Goal: Transaction & Acquisition: Subscribe to service/newsletter

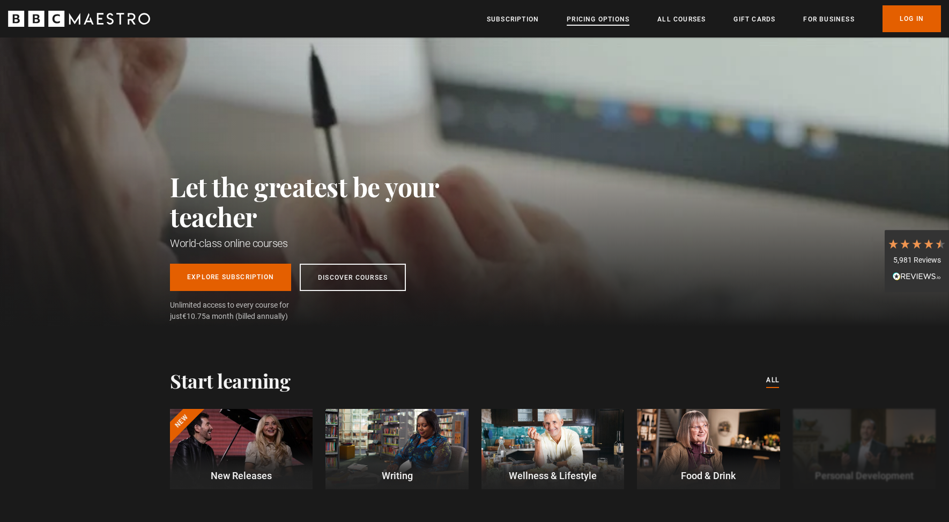
click at [590, 19] on link "Pricing Options" at bounding box center [598, 19] width 63 height 11
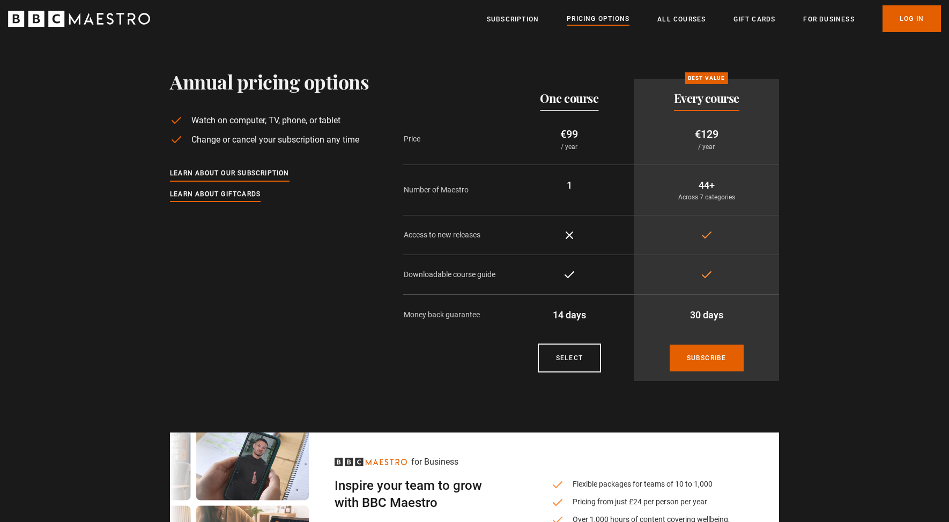
scroll to position [11, 0]
click at [703, 352] on link "Subscribe" at bounding box center [707, 357] width 74 height 27
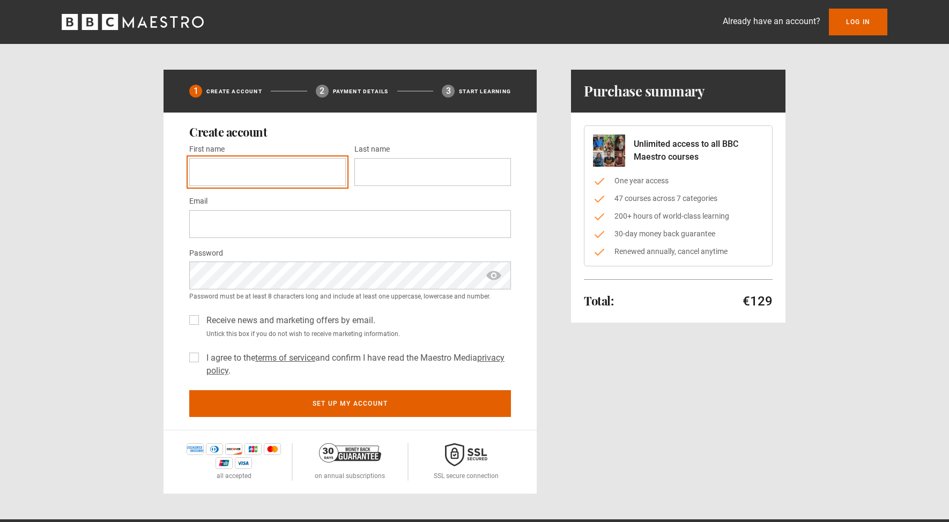
click at [296, 170] on input "First name *" at bounding box center [267, 172] width 157 height 28
type input "*****"
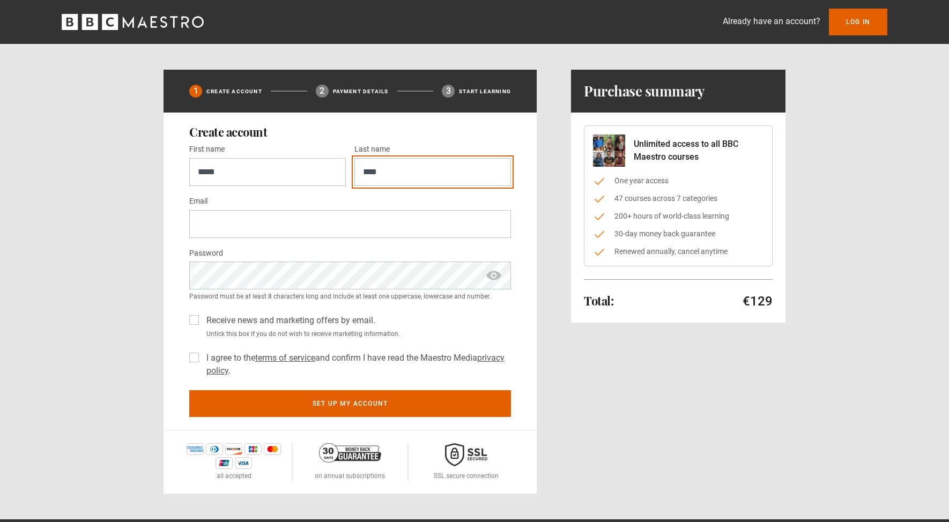
type input "****"
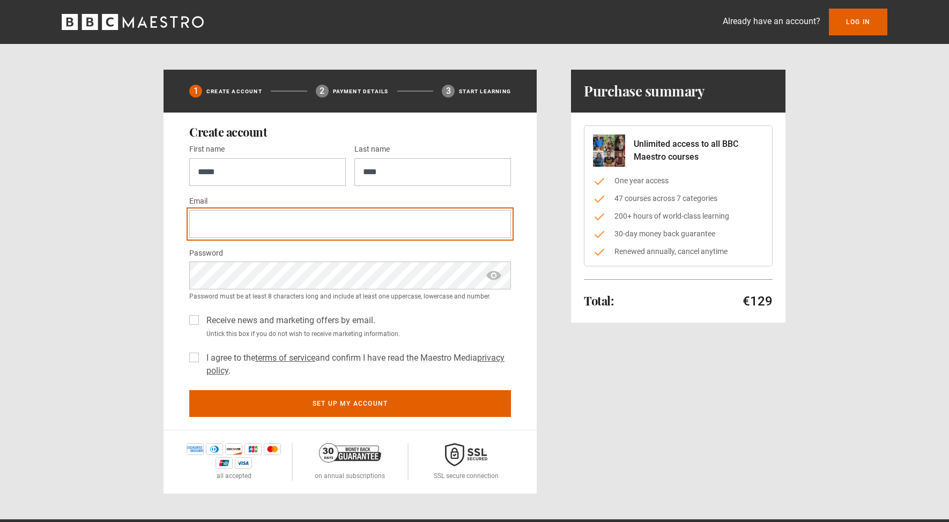
click at [214, 214] on input "Email *" at bounding box center [350, 224] width 322 height 28
type input "**********"
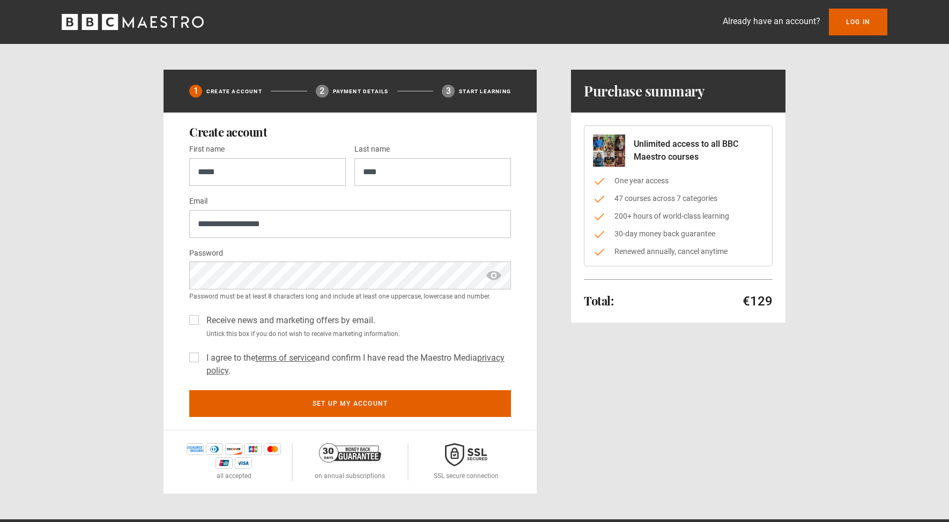
click at [498, 277] on span "show password" at bounding box center [493, 276] width 17 height 28
click at [202, 318] on label "Receive news and marketing offers by email." at bounding box center [288, 320] width 173 height 13
click at [202, 356] on label "I agree to the terms of service and confirm I have read the Maestro Media priva…" at bounding box center [356, 365] width 309 height 26
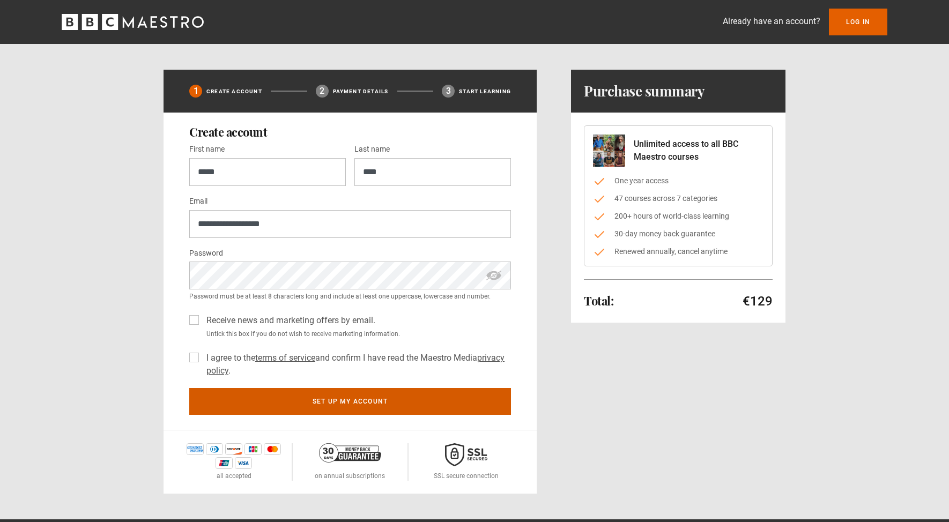
click at [303, 399] on button "Set up my account" at bounding box center [350, 401] width 322 height 27
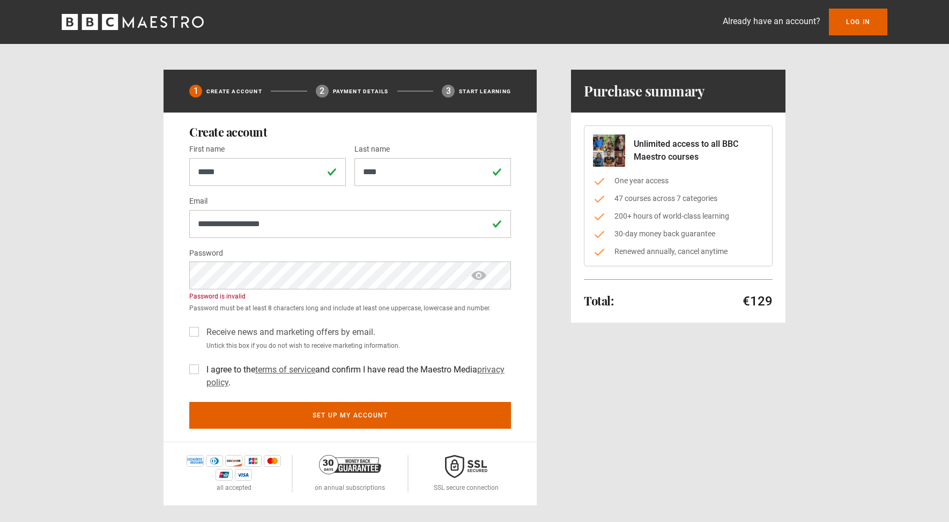
click at [486, 277] on span "show password" at bounding box center [478, 276] width 17 height 28
click at [527, 308] on div "**********" at bounding box center [350, 277] width 373 height 329
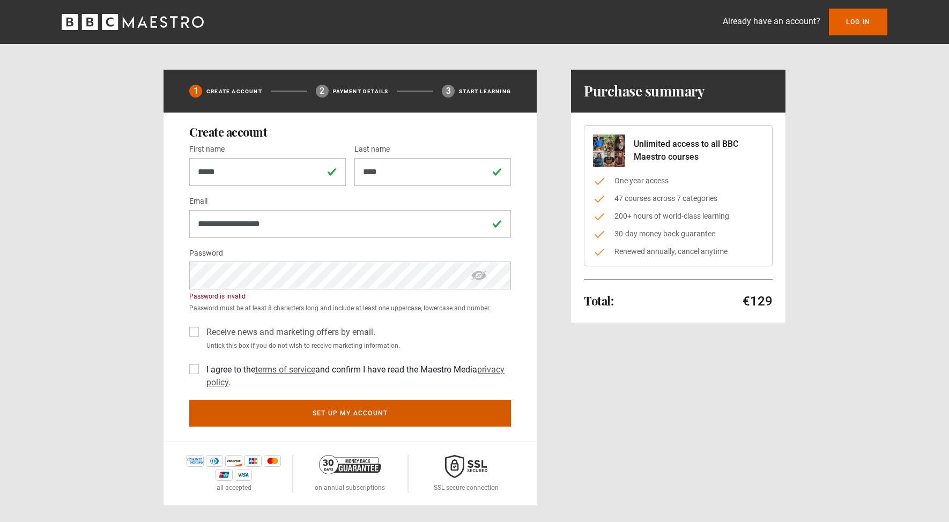
click at [347, 413] on button "Set up my account" at bounding box center [350, 413] width 322 height 27
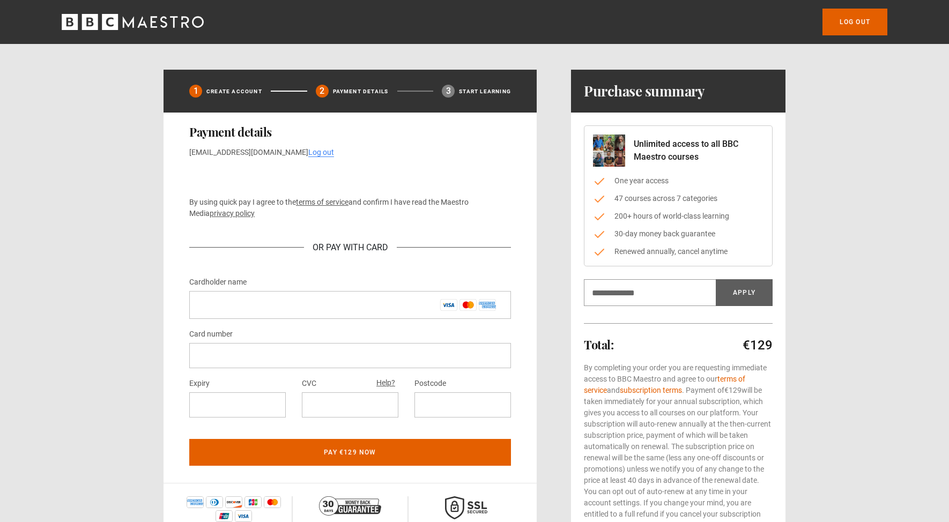
click at [150, 245] on div "1 Create Account 2 Payment details 3 Start learning Payment details [EMAIL_ADDR…" at bounding box center [474, 311] width 691 height 483
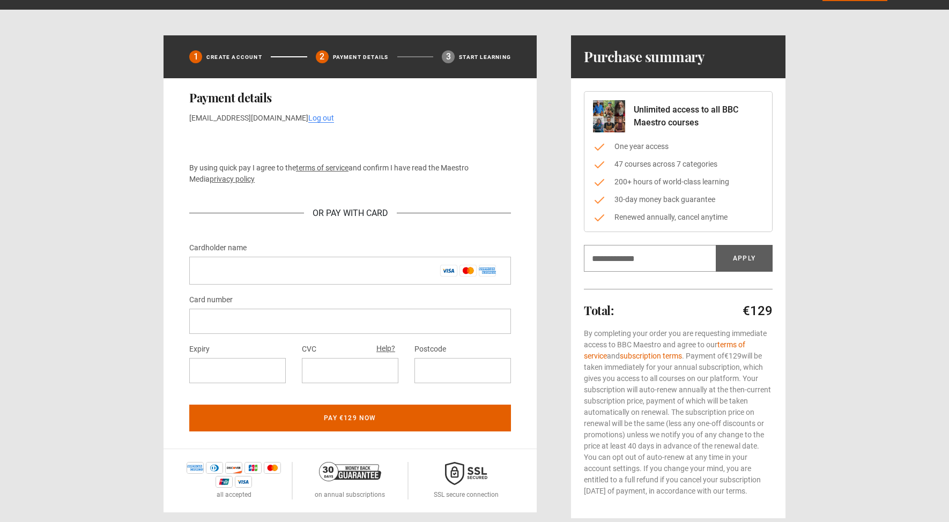
scroll to position [38, 0]
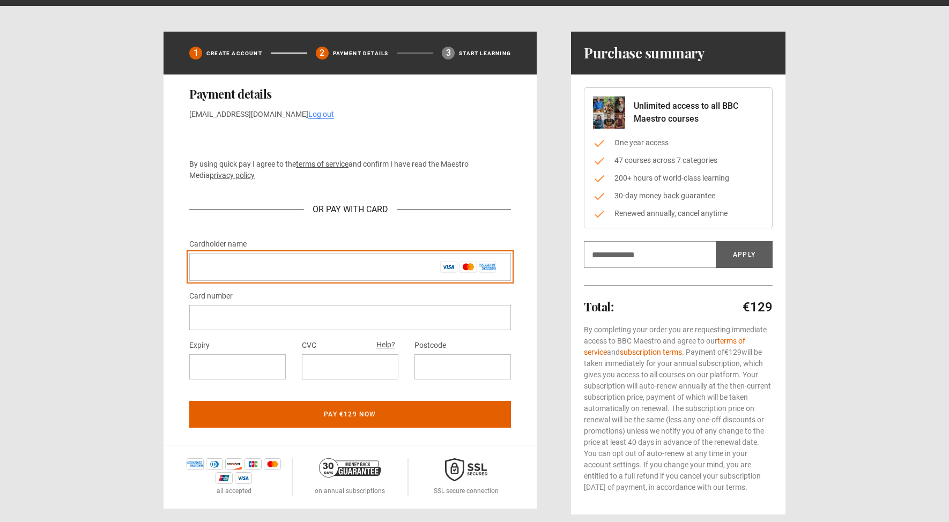
click at [204, 265] on input "Cardholder name *" at bounding box center [350, 267] width 322 height 28
type input "**********"
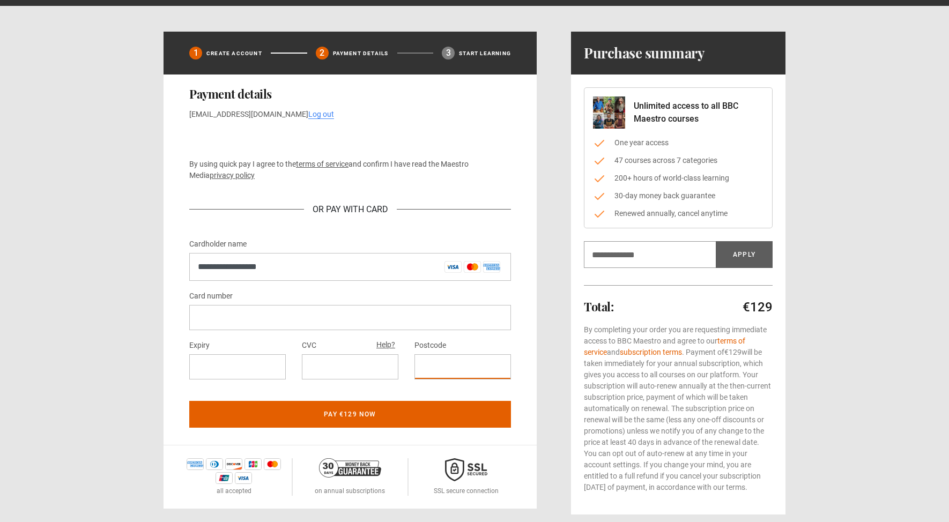
click at [544, 364] on div "**********" at bounding box center [475, 273] width 622 height 483
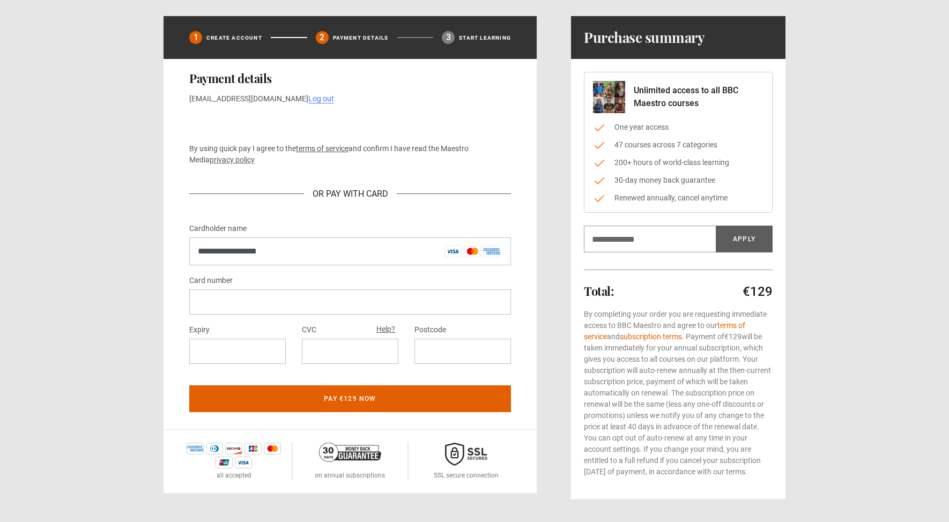
scroll to position [65, 0]
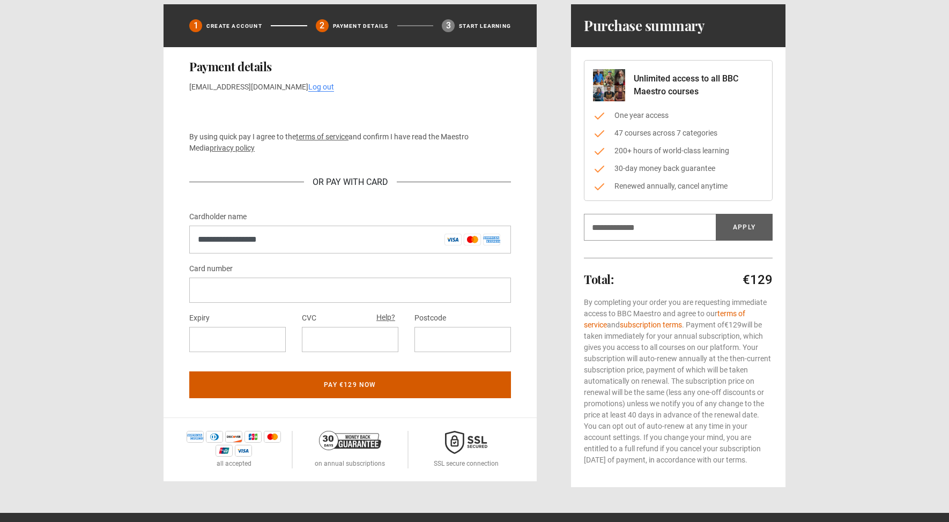
click at [380, 393] on button "Pay €129 now" at bounding box center [350, 385] width 322 height 27
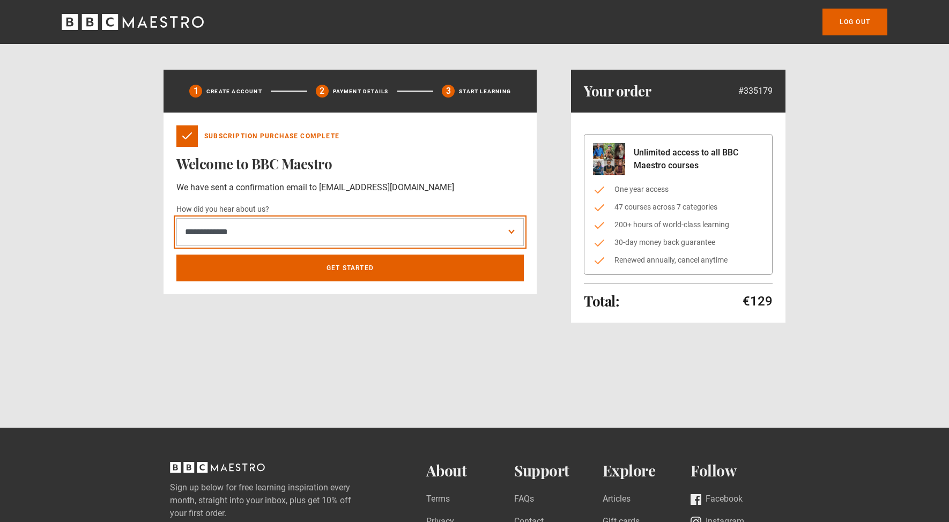
click at [477, 234] on select "**********" at bounding box center [349, 232] width 347 height 28
select select "*******"
click at [176, 218] on select "**********" at bounding box center [349, 232] width 347 height 28
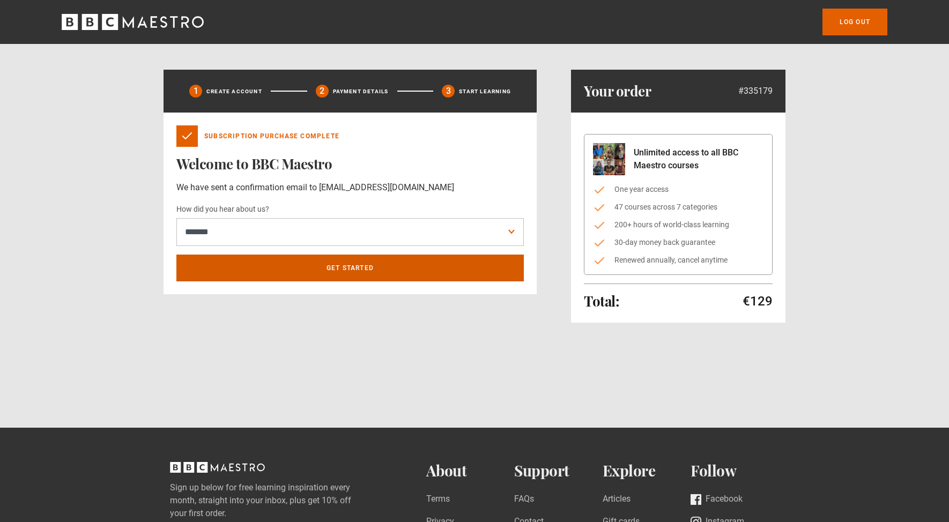
click at [350, 266] on link "Get Started" at bounding box center [349, 268] width 347 height 27
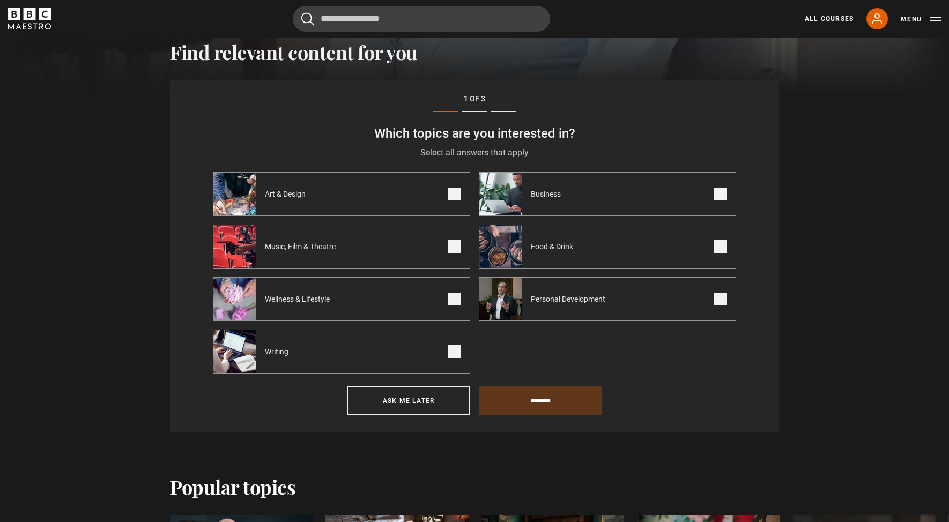
click at [455, 246] on span at bounding box center [454, 246] width 13 height 13
click at [457, 353] on span at bounding box center [454, 351] width 13 height 13
click at [532, 397] on input "********" at bounding box center [540, 401] width 123 height 29
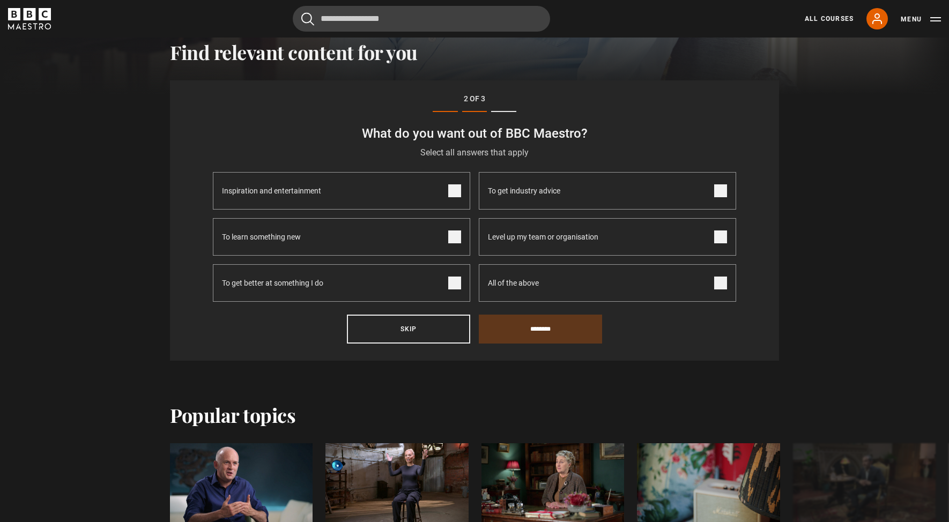
click at [457, 190] on span at bounding box center [454, 190] width 13 height 13
click at [458, 240] on span at bounding box center [454, 237] width 13 height 13
click at [722, 190] on span at bounding box center [720, 190] width 13 height 13
click at [539, 331] on input "********" at bounding box center [540, 329] width 123 height 29
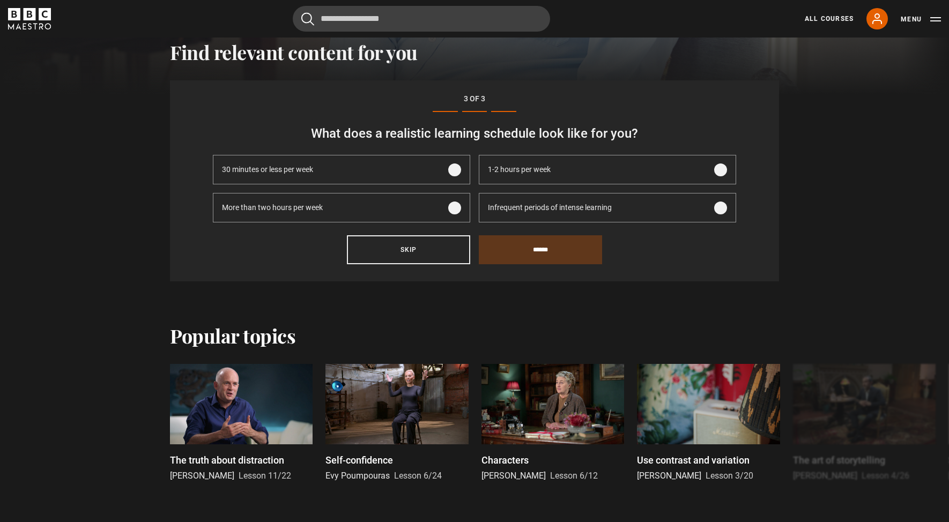
click at [720, 169] on span at bounding box center [720, 170] width 13 height 13
click at [458, 208] on span at bounding box center [454, 208] width 13 height 13
click at [532, 247] on input "******" at bounding box center [540, 249] width 123 height 29
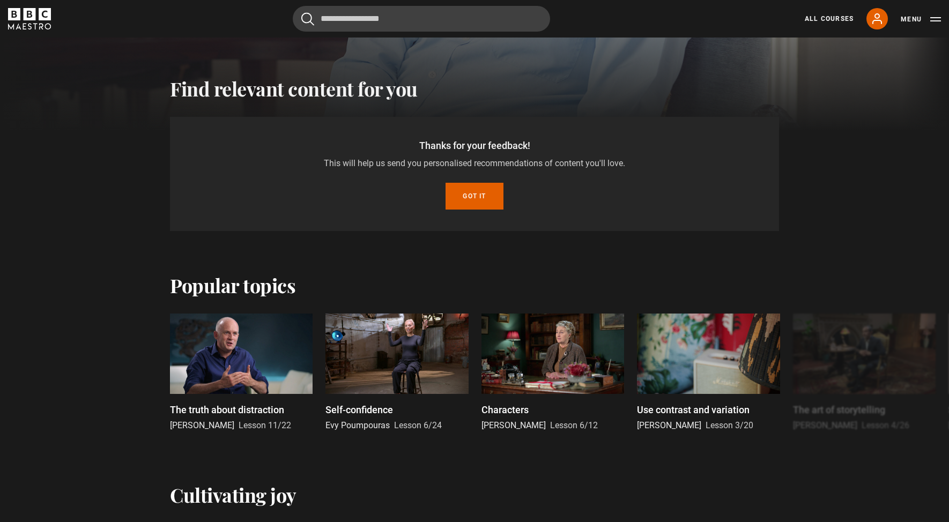
scroll to position [332, 0]
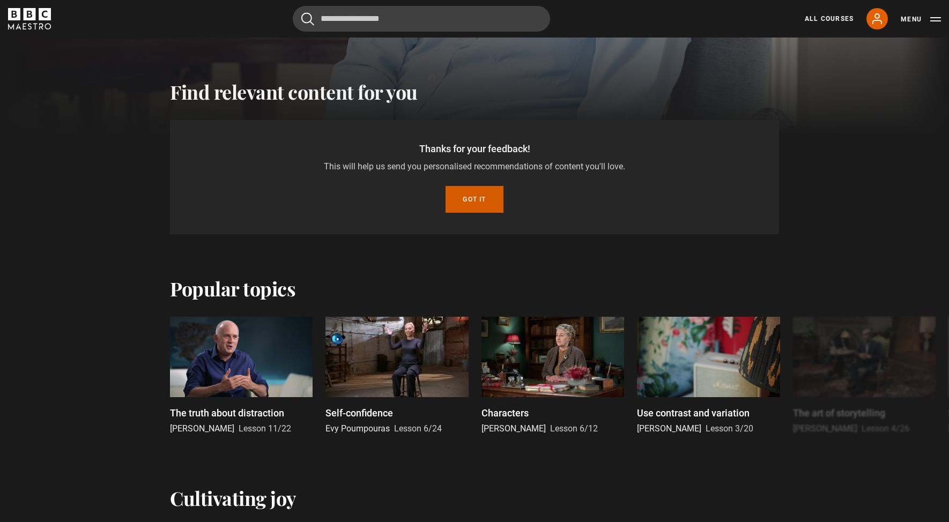
click at [476, 203] on button "Got it" at bounding box center [474, 199] width 57 height 27
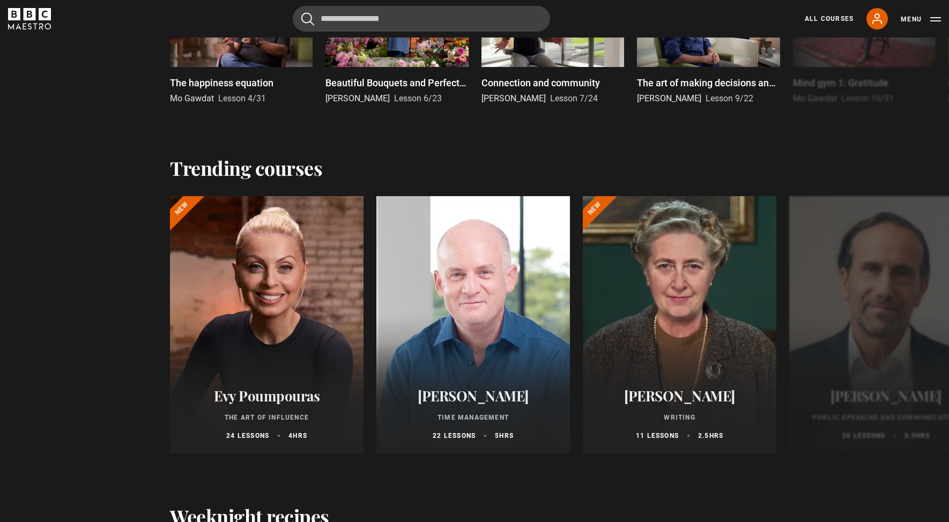
scroll to position [733, 0]
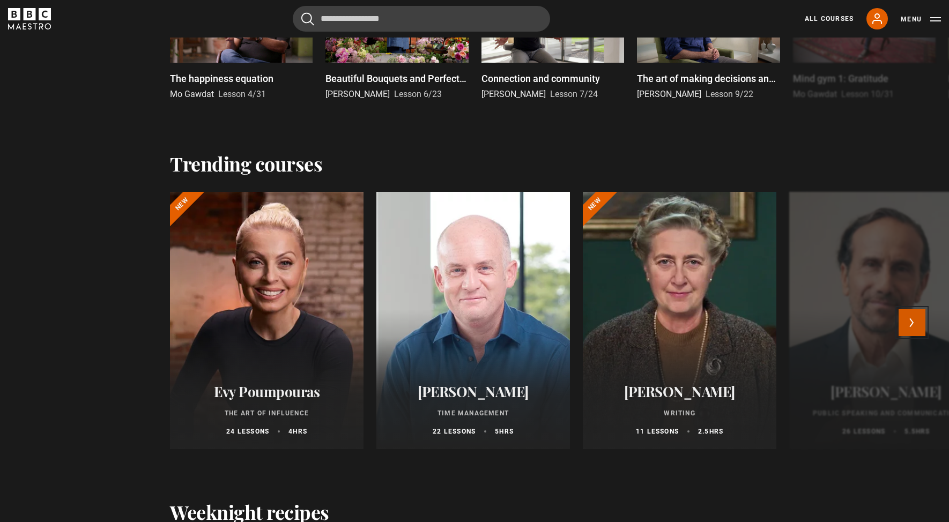
click at [917, 323] on button "Next" at bounding box center [912, 322] width 27 height 27
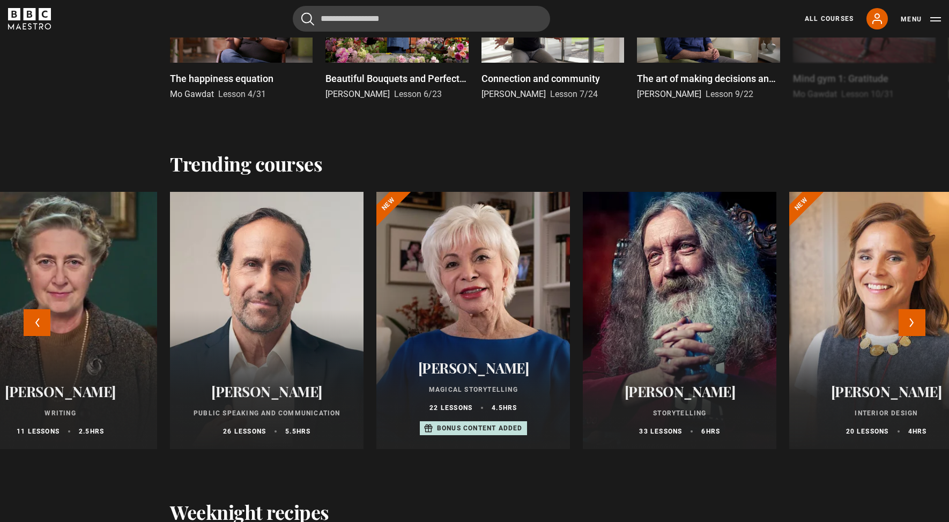
click at [680, 293] on div at bounding box center [679, 320] width 213 height 283
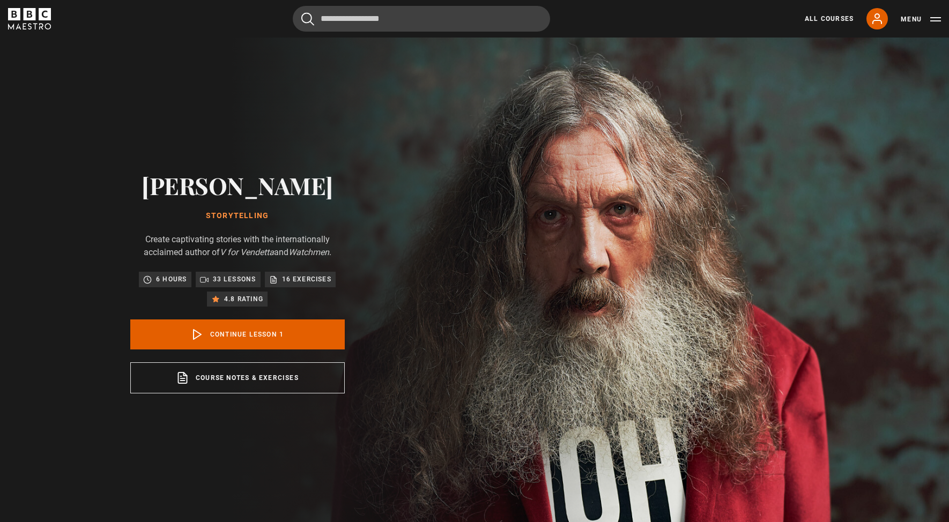
scroll to position [15, 0]
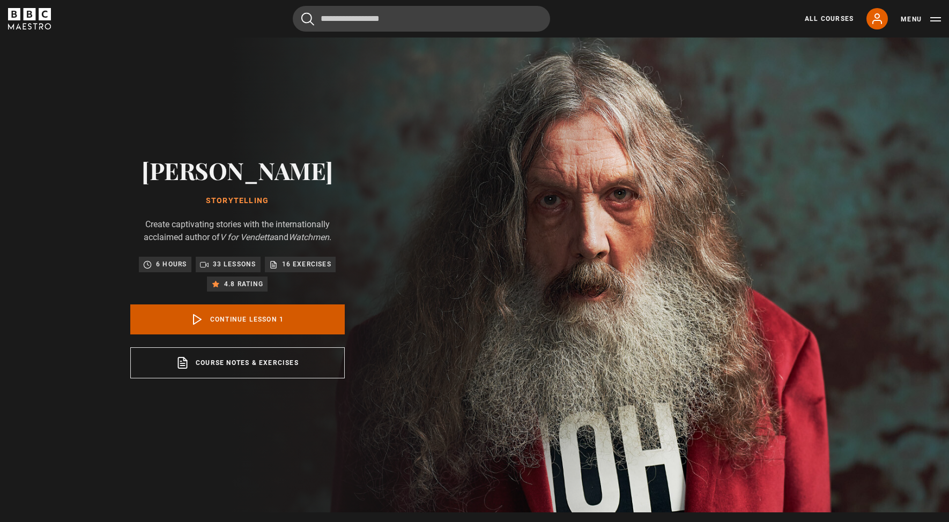
click at [261, 323] on link "Continue lesson 1" at bounding box center [237, 320] width 214 height 30
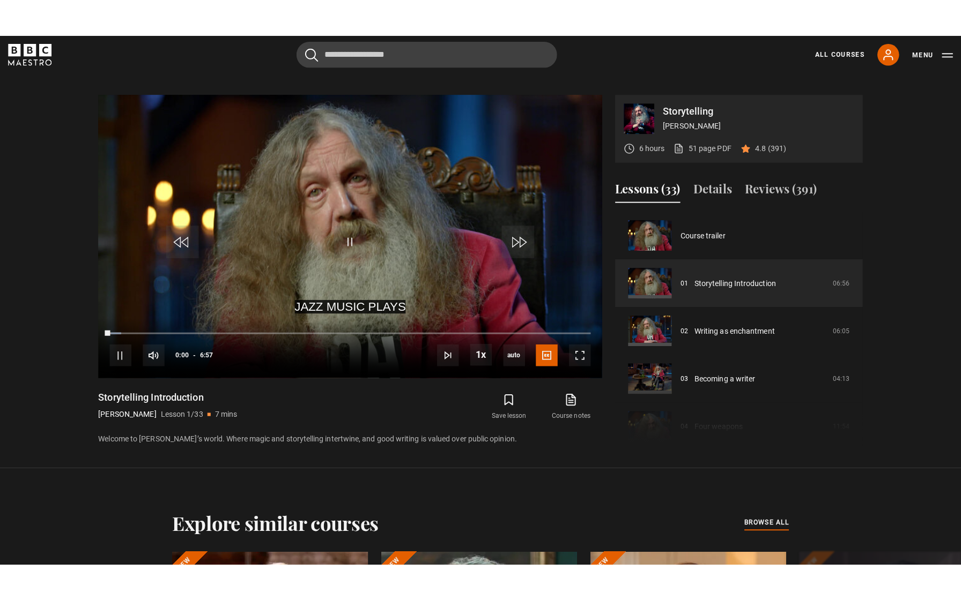
scroll to position [528, 0]
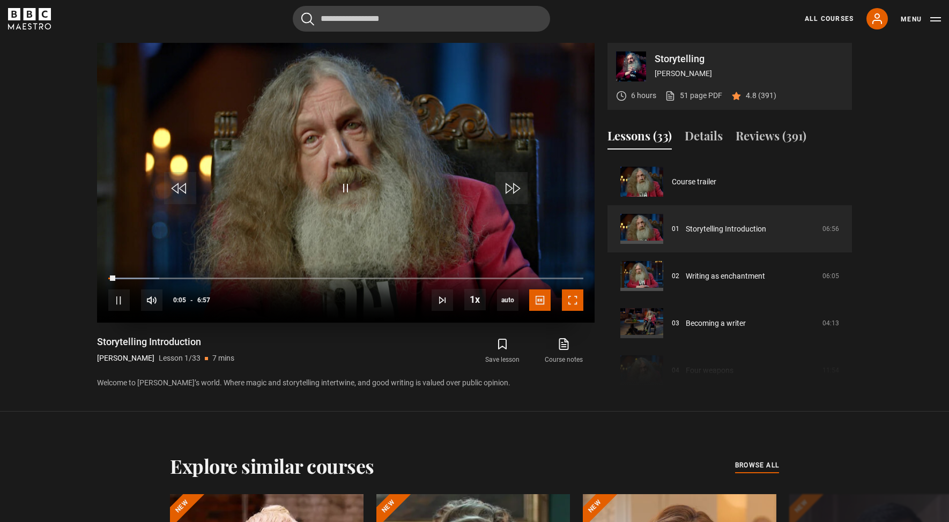
click at [574, 302] on span "Video Player" at bounding box center [572, 300] width 21 height 21
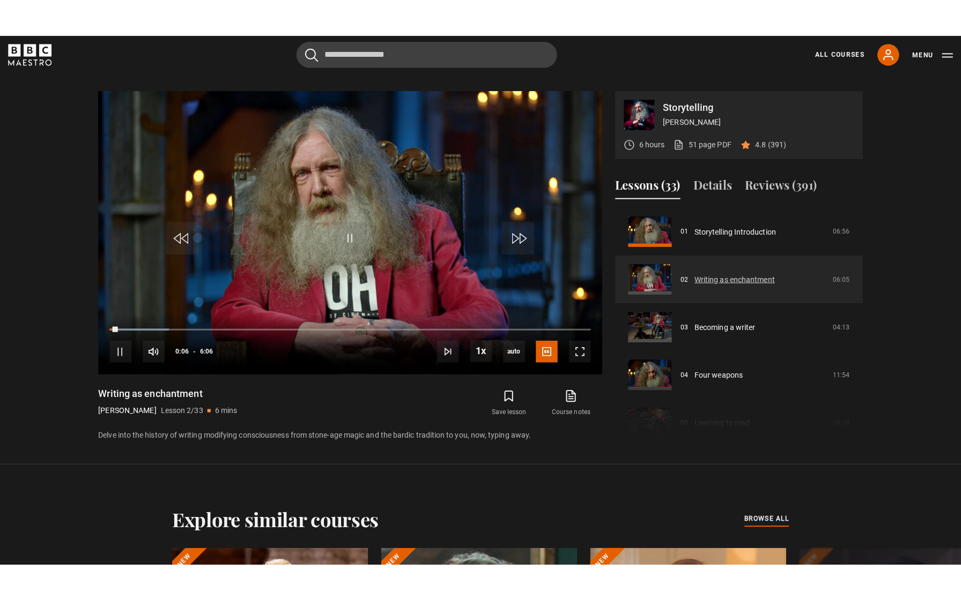
scroll to position [42, 0]
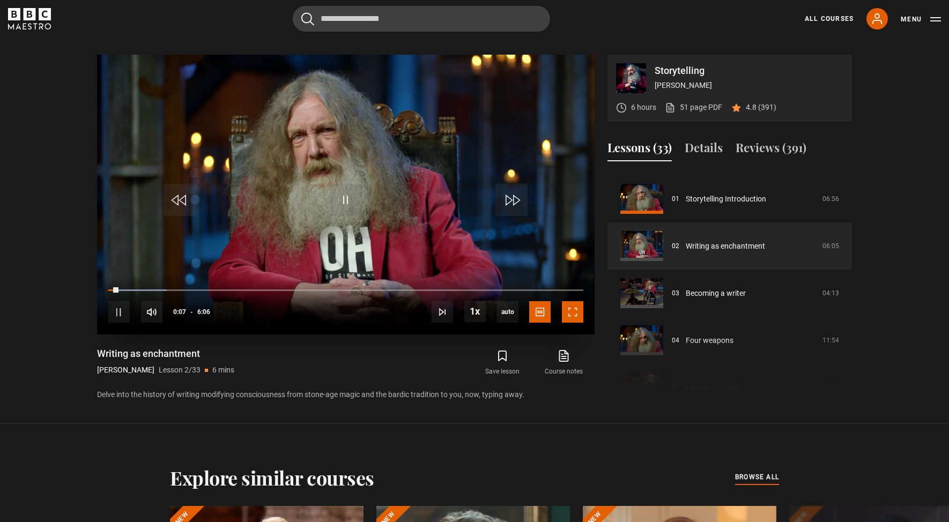
click at [574, 312] on span "Video Player" at bounding box center [572, 311] width 21 height 21
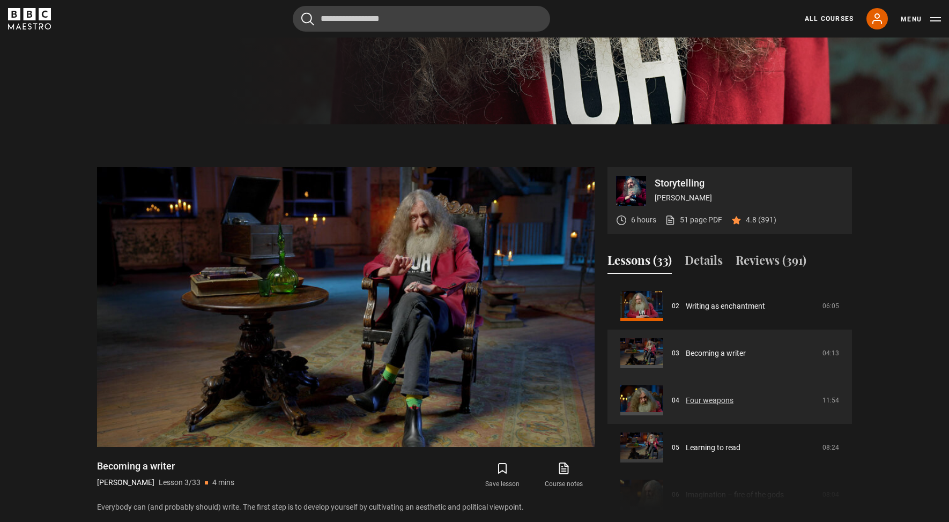
scroll to position [397, 0]
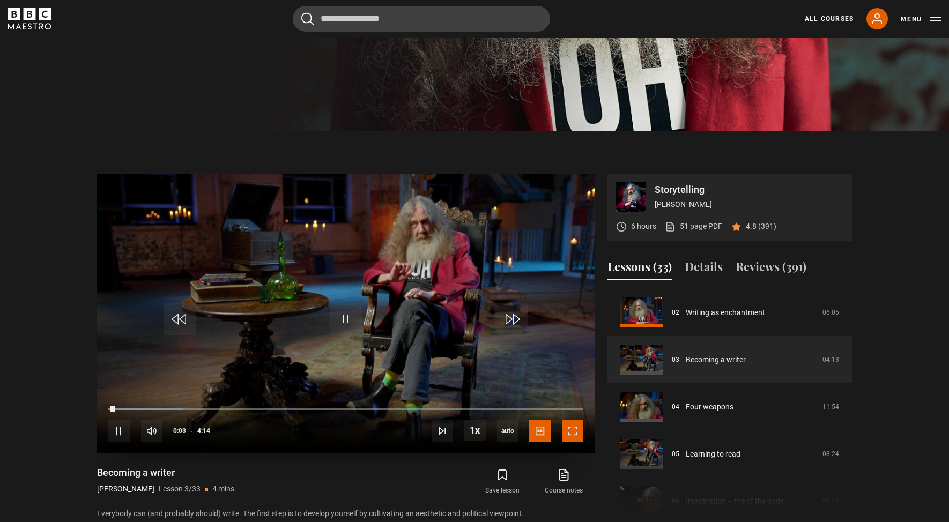
click at [569, 423] on span "Video Player" at bounding box center [572, 430] width 21 height 21
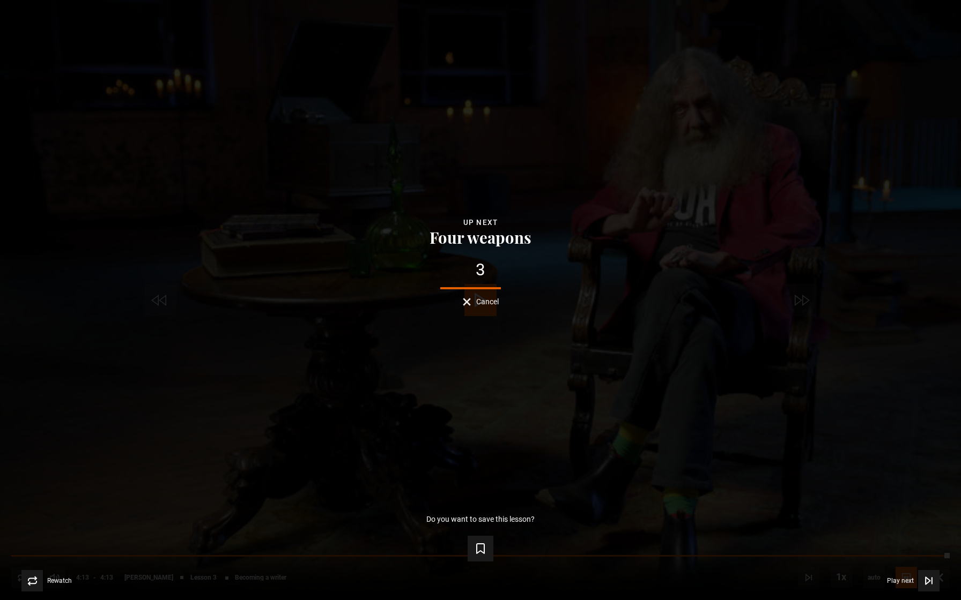
click at [490, 301] on span "Cancel" at bounding box center [487, 302] width 23 height 8
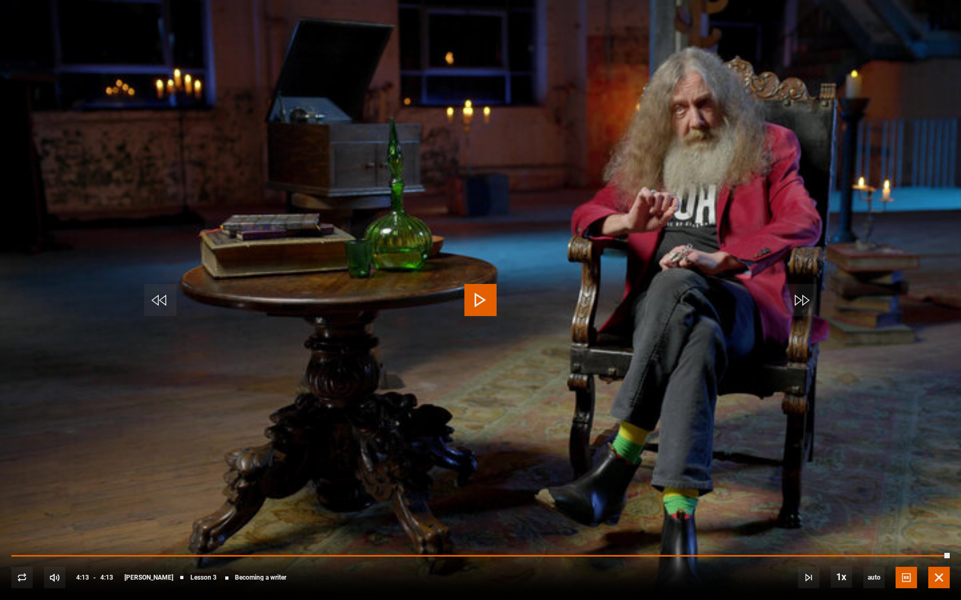
click at [937, 522] on span "Video Player" at bounding box center [938, 577] width 21 height 21
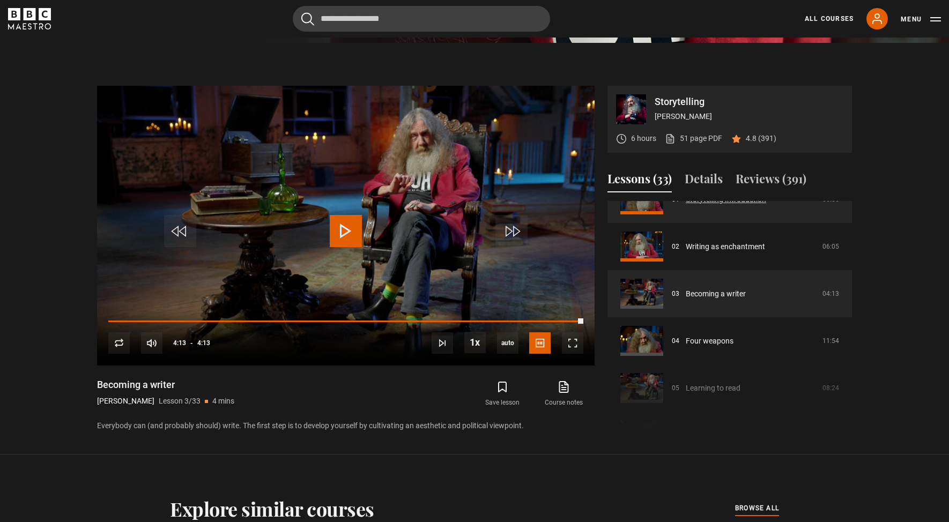
scroll to position [75, 0]
click at [344, 226] on span "Video Player" at bounding box center [346, 231] width 32 height 32
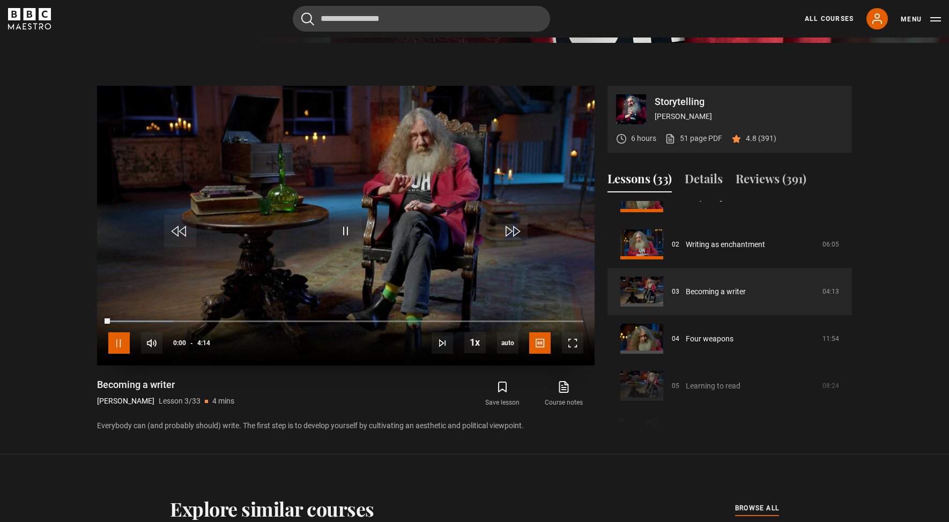
click at [119, 340] on span "Video Player" at bounding box center [118, 342] width 21 height 21
click at [118, 338] on span "Video Player" at bounding box center [118, 342] width 21 height 21
click at [514, 228] on span "Video Player" at bounding box center [511, 231] width 32 height 32
click at [167, 318] on div "10s Skip Back 10 seconds Pause 10s Skip Forward 10 seconds Loaded : 15.75% 0:30…" at bounding box center [346, 336] width 498 height 60
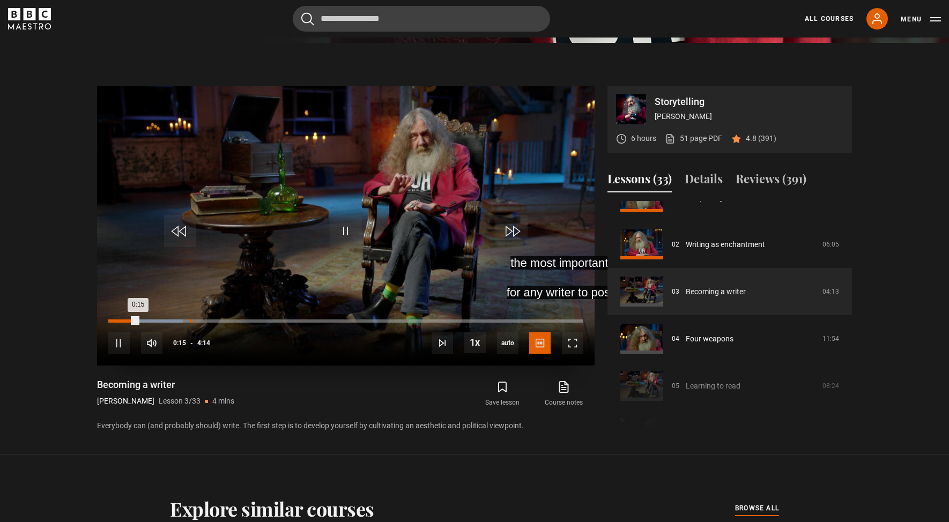
click at [190, 321] on div "Loaded : 15.75% 0:43 0:15" at bounding box center [345, 321] width 475 height 3
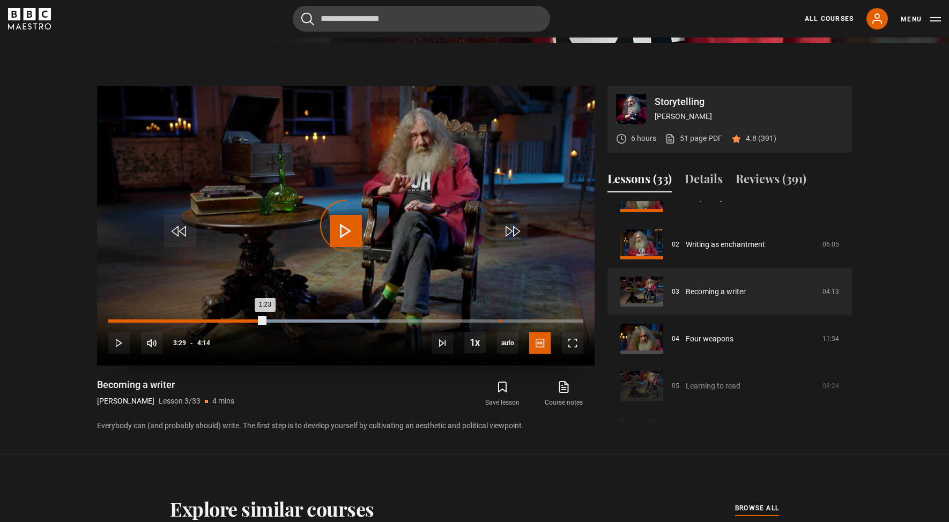
click at [500, 322] on div "3:29" at bounding box center [501, 321] width 2 height 3
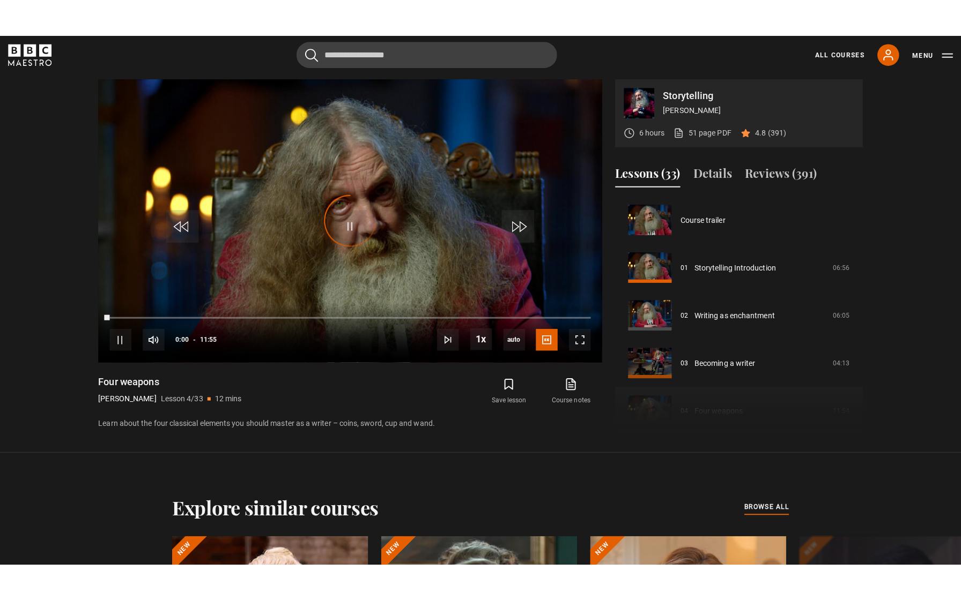
scroll to position [142, 0]
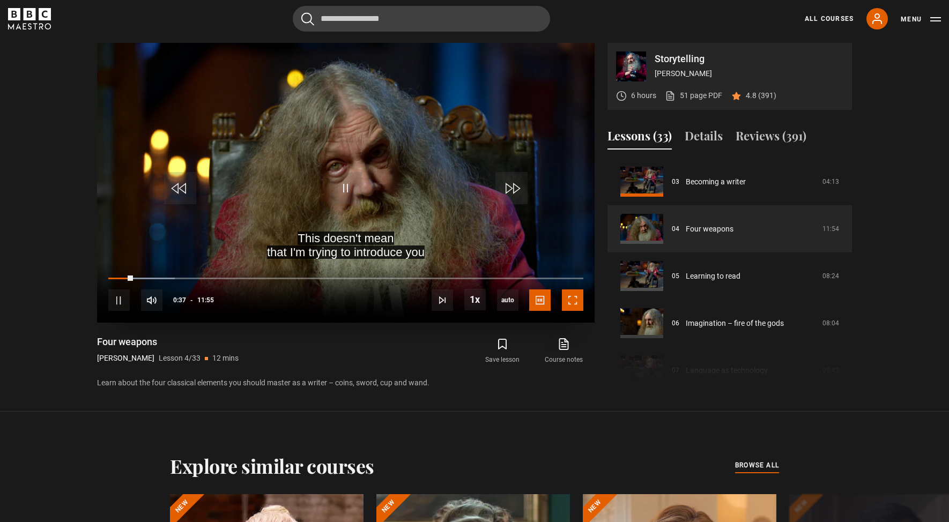
click at [570, 299] on span "Video Player" at bounding box center [572, 300] width 21 height 21
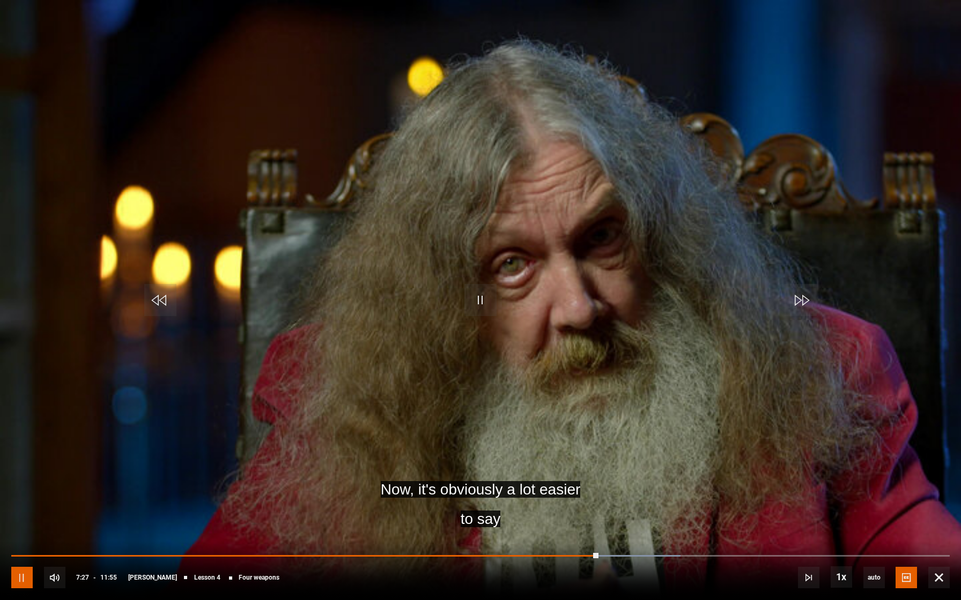
click at [21, 522] on span "Video Player" at bounding box center [21, 577] width 21 height 21
click at [22, 522] on span "Video Player" at bounding box center [21, 577] width 21 height 21
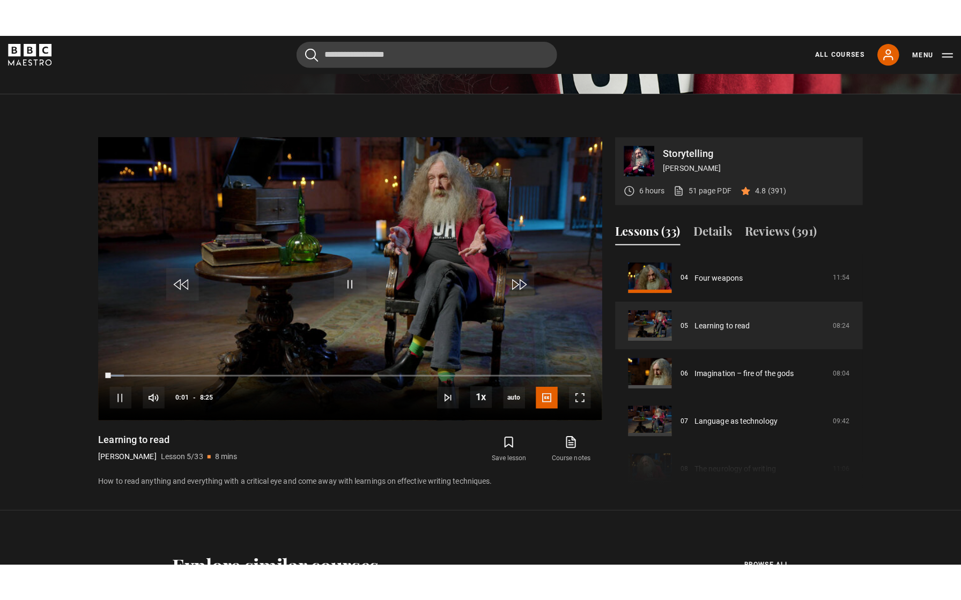
scroll to position [469, 0]
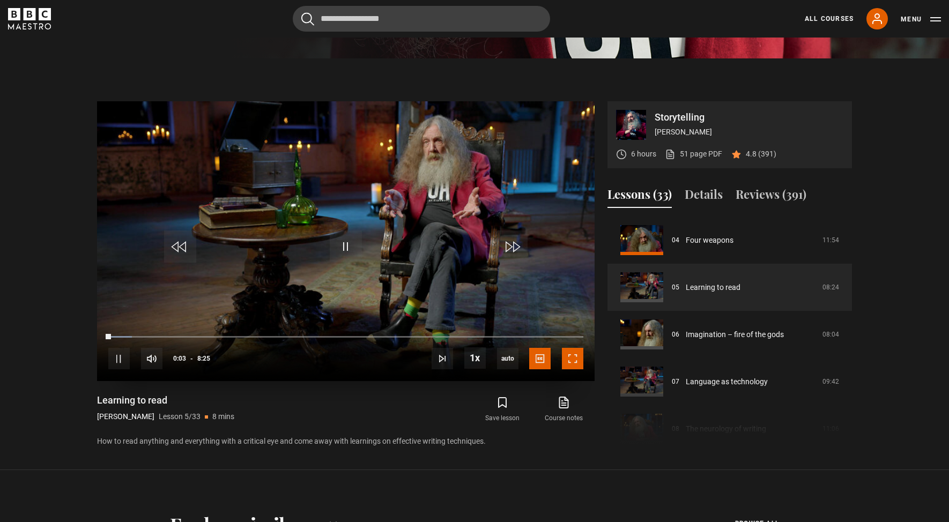
click at [580, 361] on span "Video Player" at bounding box center [572, 358] width 21 height 21
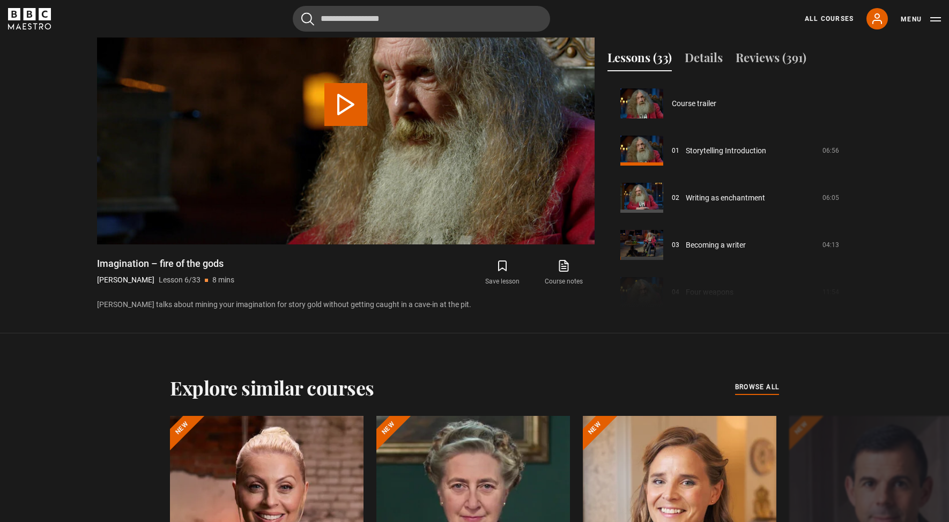
scroll to position [236, 0]
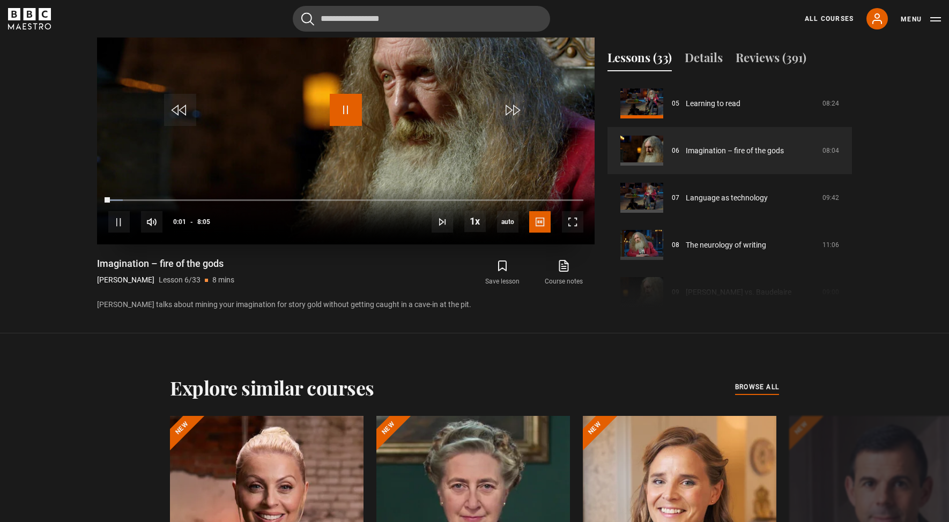
click at [340, 107] on span "Video Player" at bounding box center [346, 110] width 32 height 32
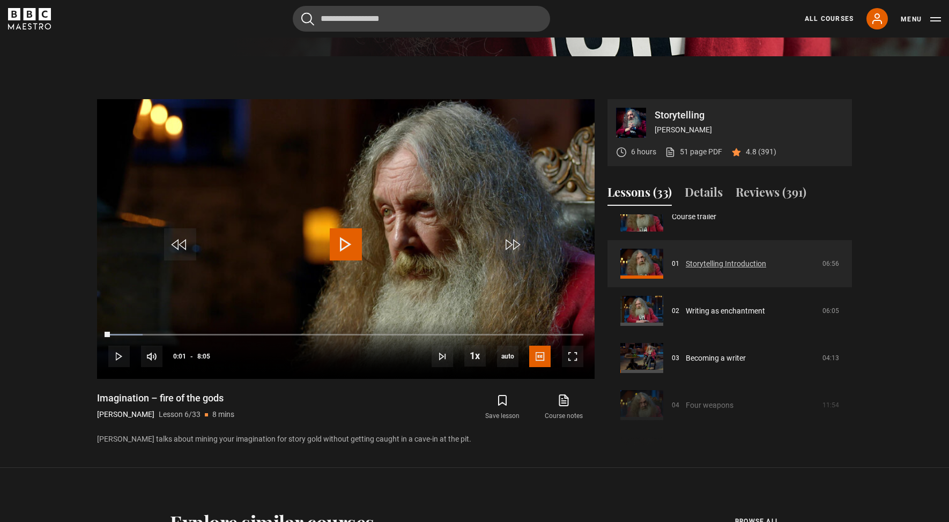
scroll to position [22, 0]
click at [900, 242] on section "Storytelling [PERSON_NAME] 6 hours 51 page PDF (opens in new tab) 4.8 (391) Vid…" at bounding box center [474, 262] width 949 height 412
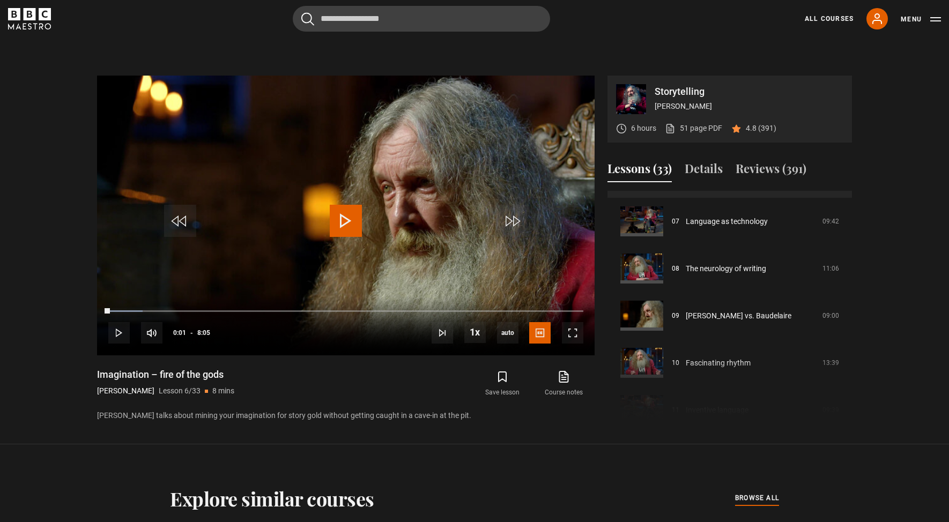
scroll to position [325, 0]
click at [559, 382] on icon at bounding box center [563, 376] width 13 height 13
